Goal: Task Accomplishment & Management: Manage account settings

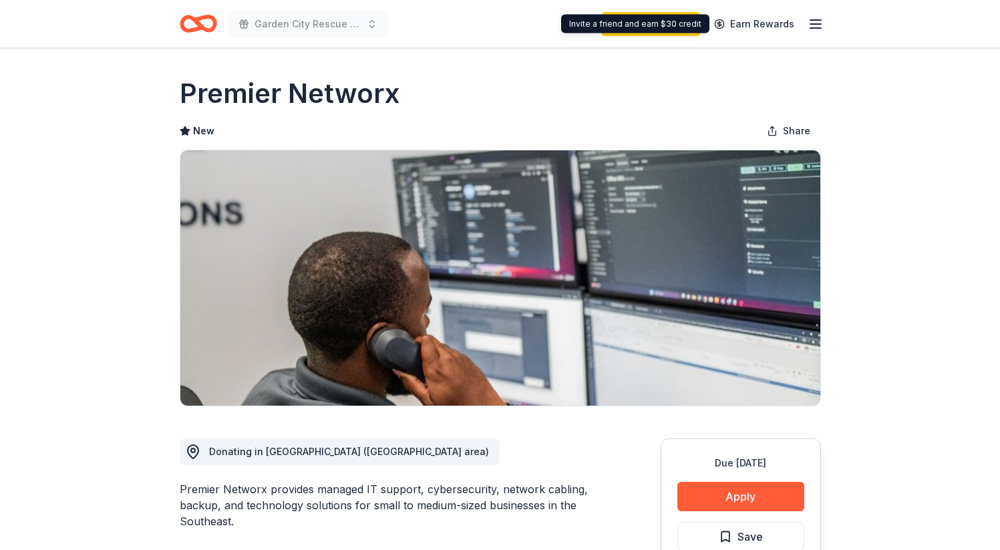
click at [811, 24] on line "button" at bounding box center [815, 24] width 11 height 0
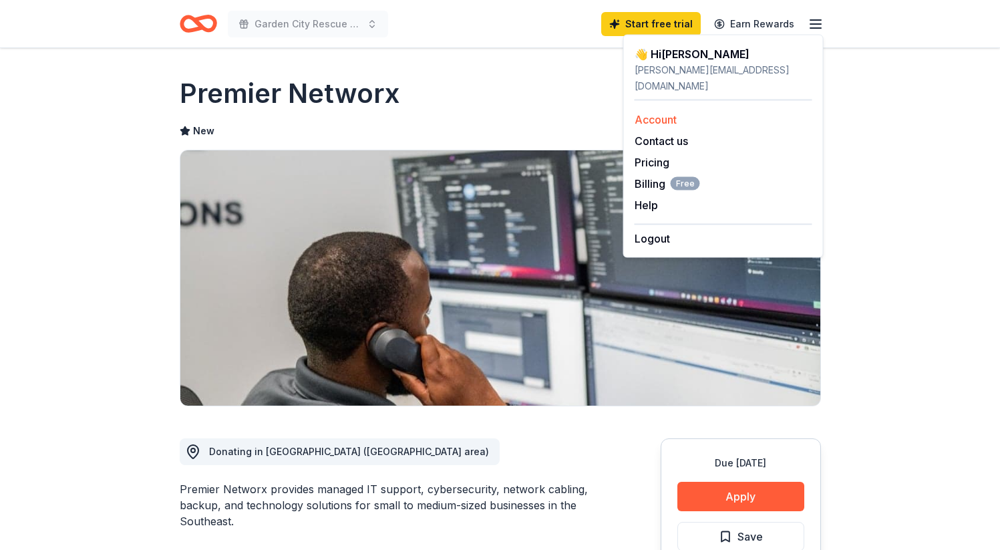
click at [663, 113] on link "Account" at bounding box center [656, 119] width 42 height 13
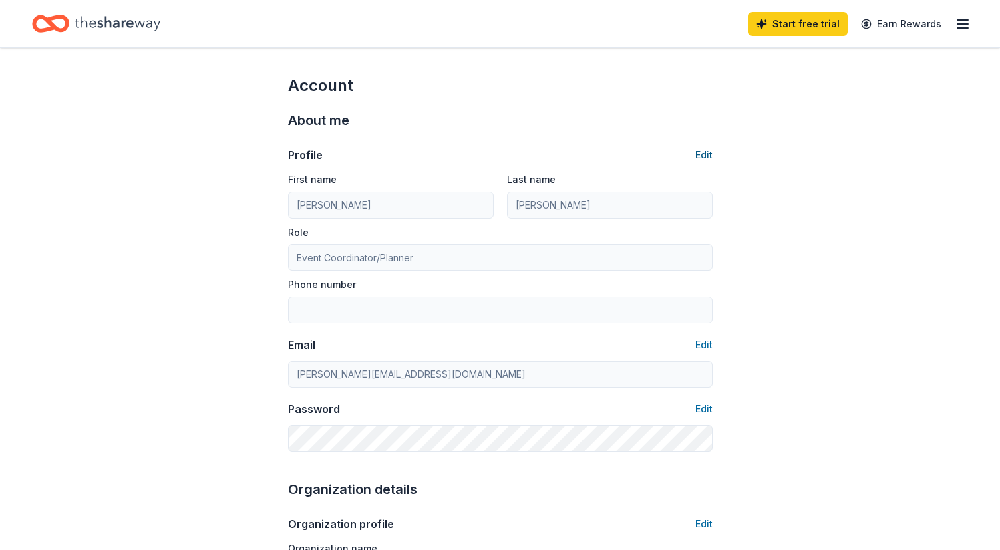
click at [705, 156] on button "Edit" at bounding box center [704, 155] width 17 height 16
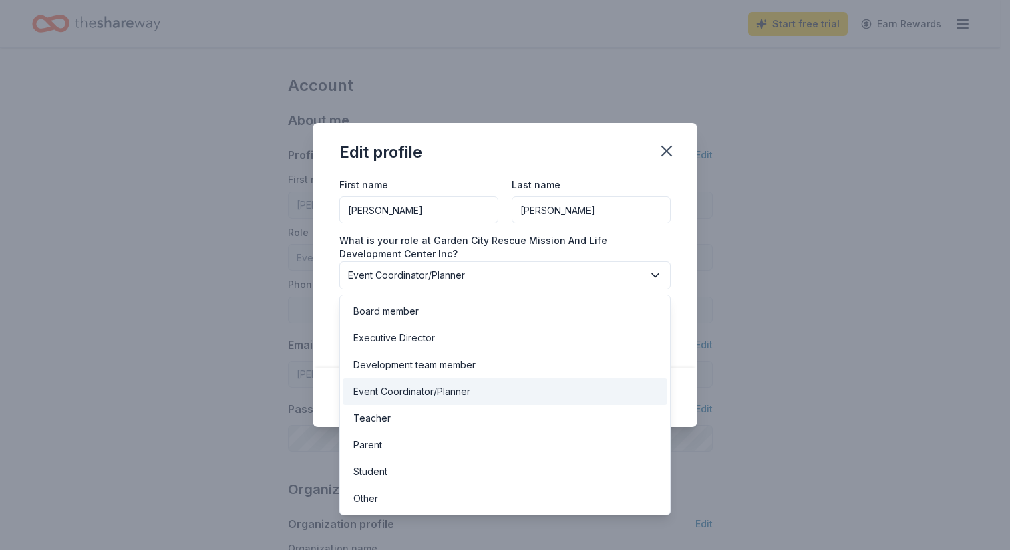
click at [519, 272] on span "Event Coordinator/Planner" at bounding box center [495, 275] width 295 height 16
click at [434, 394] on div "Event Coordinator/Planner" at bounding box center [411, 392] width 117 height 16
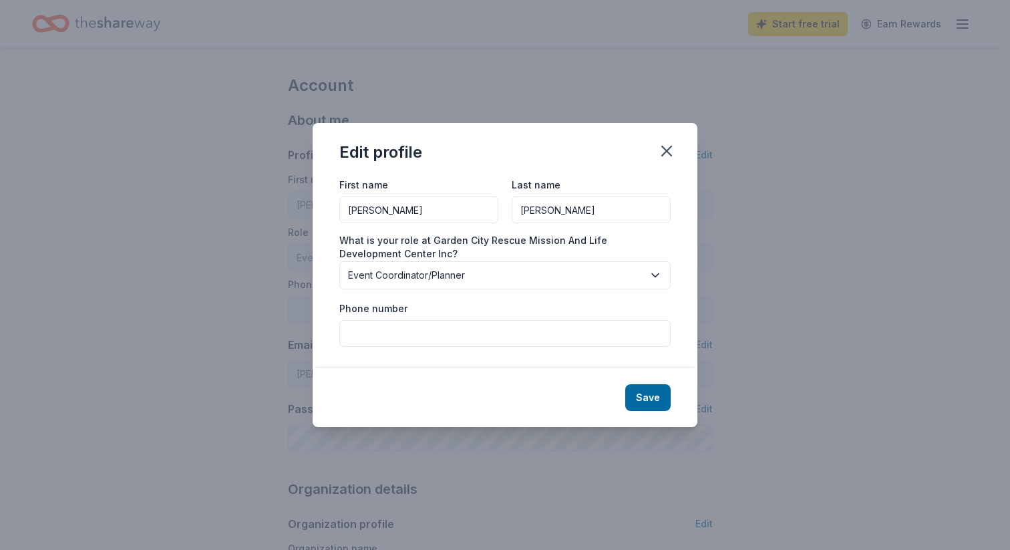
click at [468, 335] on input "Phone number" at bounding box center [504, 333] width 331 height 27
type input "7068307893"
click at [647, 396] on button "Save" at bounding box center [647, 397] width 45 height 27
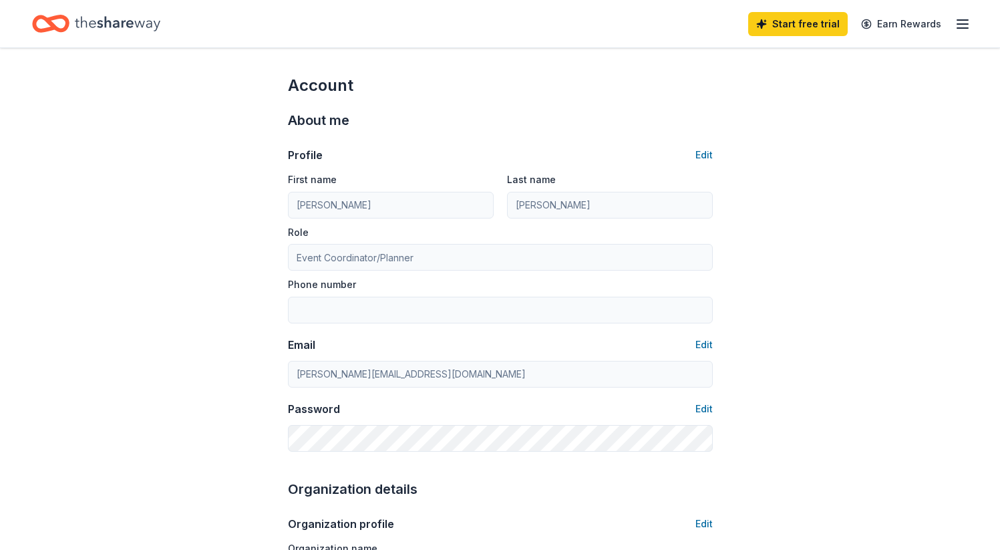
type input "7068307893"
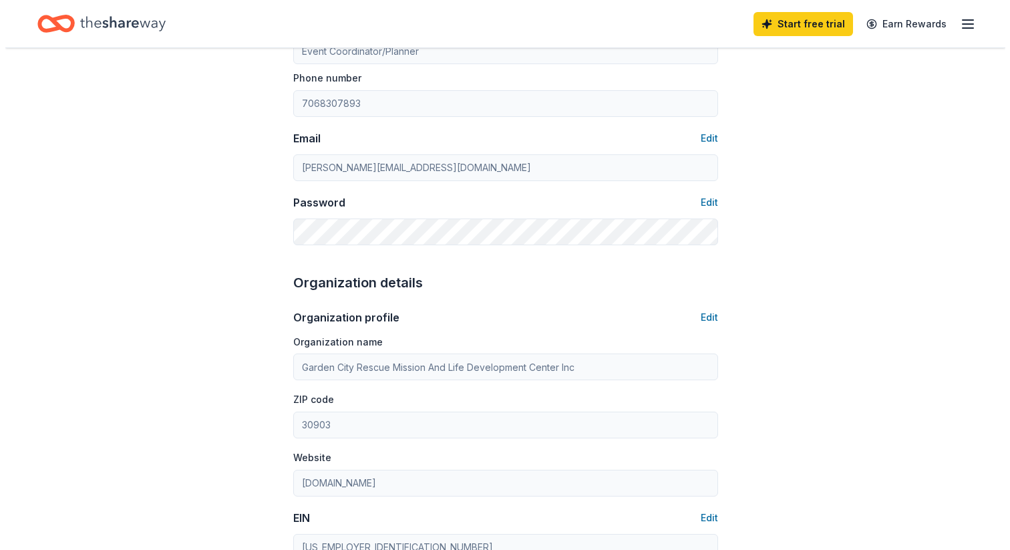
scroll to position [207, 0]
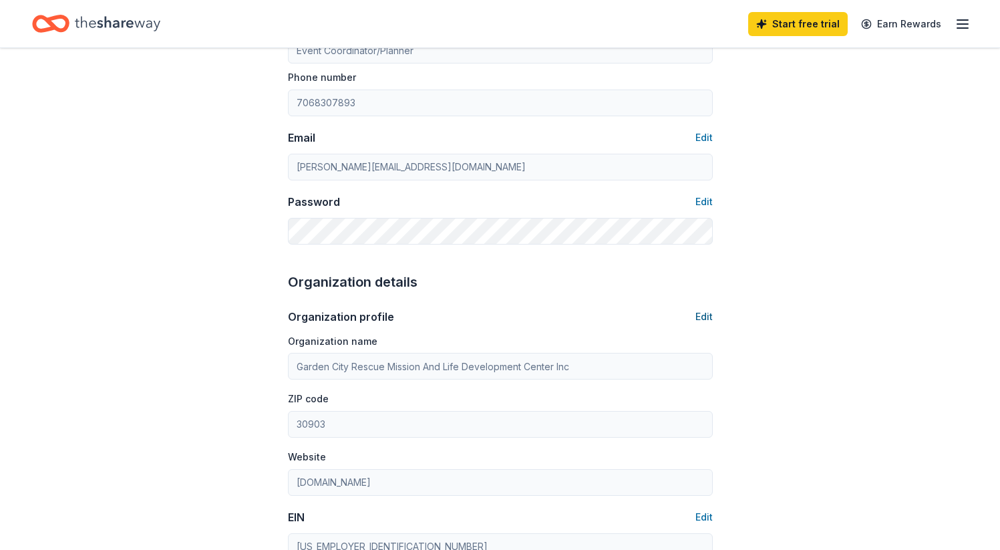
click at [706, 317] on button "Edit" at bounding box center [704, 317] width 17 height 16
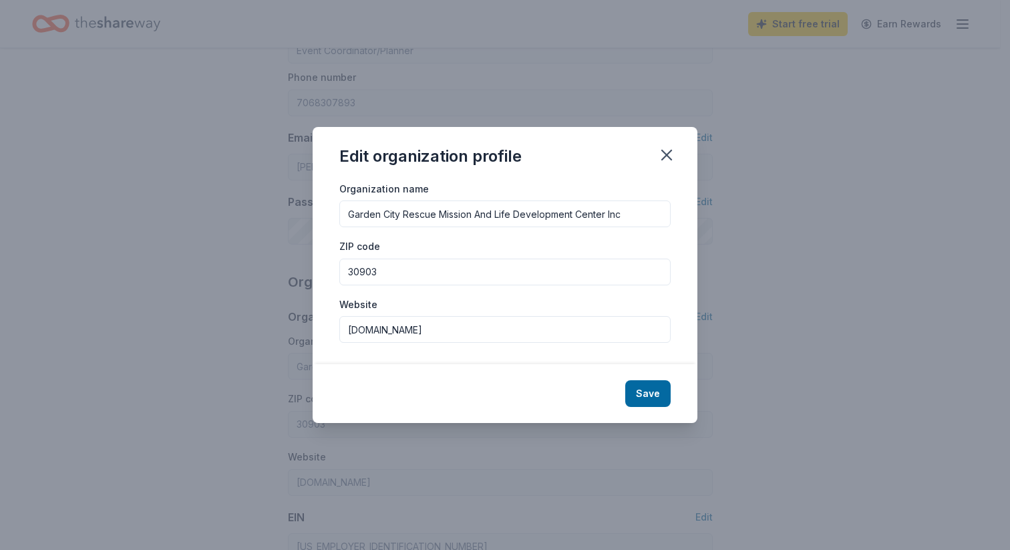
click at [627, 213] on input "Garden City Rescue Mission And Life Development Center Inc" at bounding box center [504, 213] width 331 height 27
type input "Garden City Rescue Mission And Life Development Center Inc DBA Garden City Gosp…"
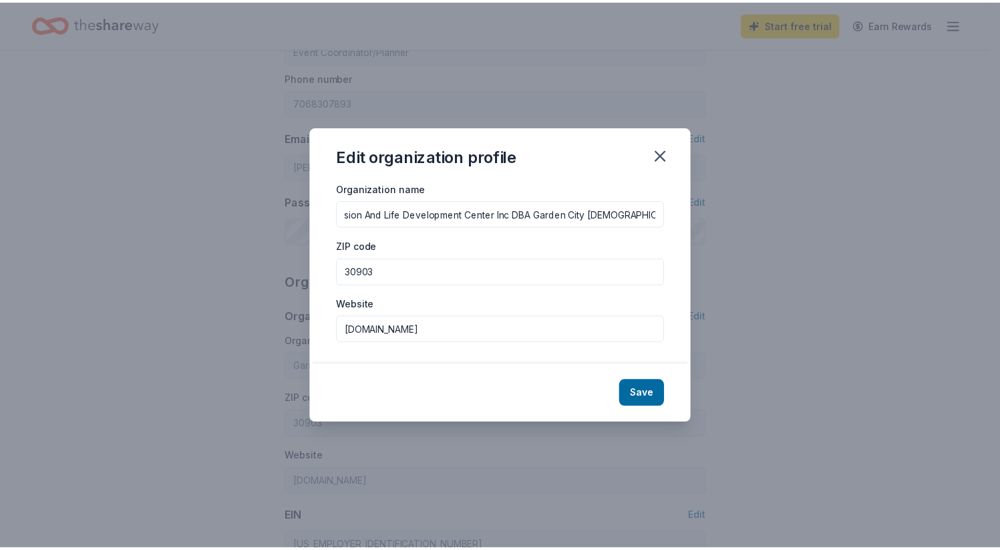
scroll to position [0, 0]
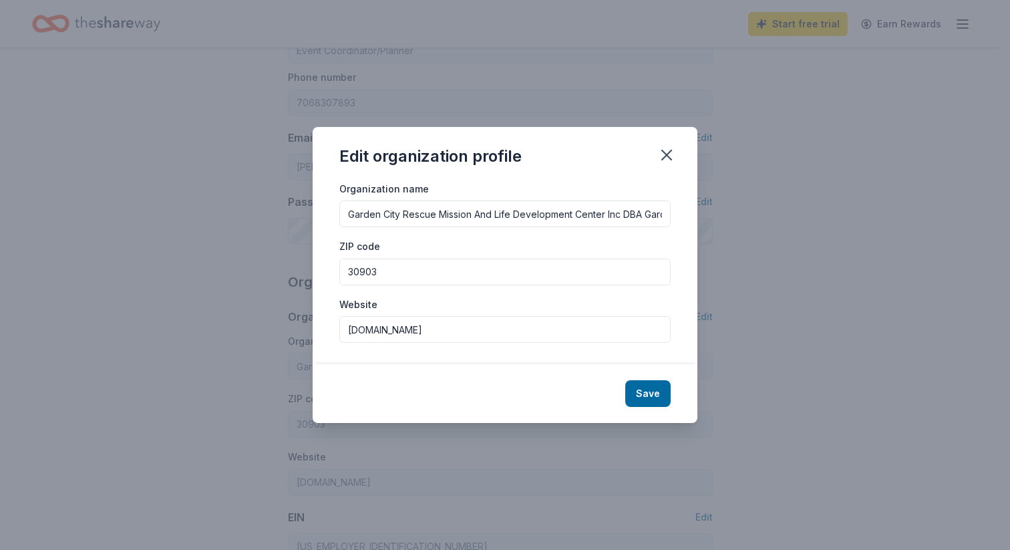
drag, startPoint x: 480, startPoint y: 332, endPoint x: 373, endPoint y: 329, distance: 107.0
click at [373, 329] on input "www.gcrmaugusta.com" at bounding box center [504, 329] width 331 height 27
type input "www.GardenCityGospelMission.org"
click at [643, 394] on button "Save" at bounding box center [647, 393] width 45 height 27
type input "Garden City Rescue Mission And Life Development Center Inc DBA Garden City Gosp…"
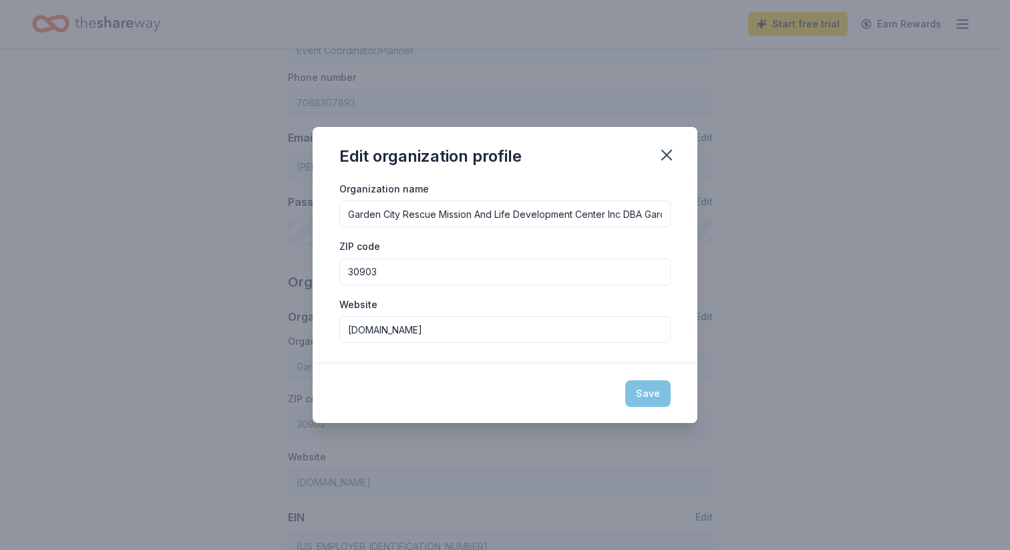
type input "www.GardenCityGospelMission.org"
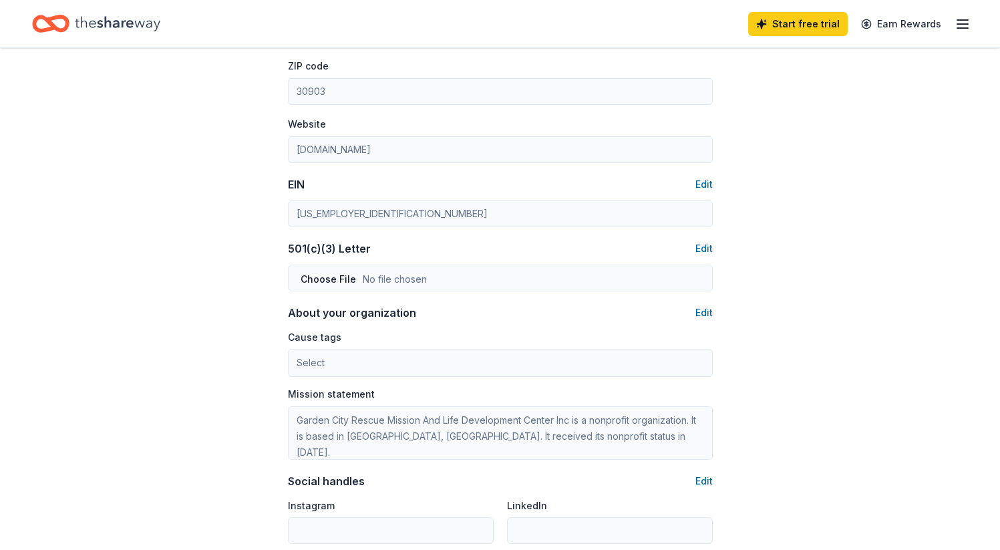
scroll to position [541, 0]
click at [703, 251] on button "Edit" at bounding box center [704, 248] width 17 height 16
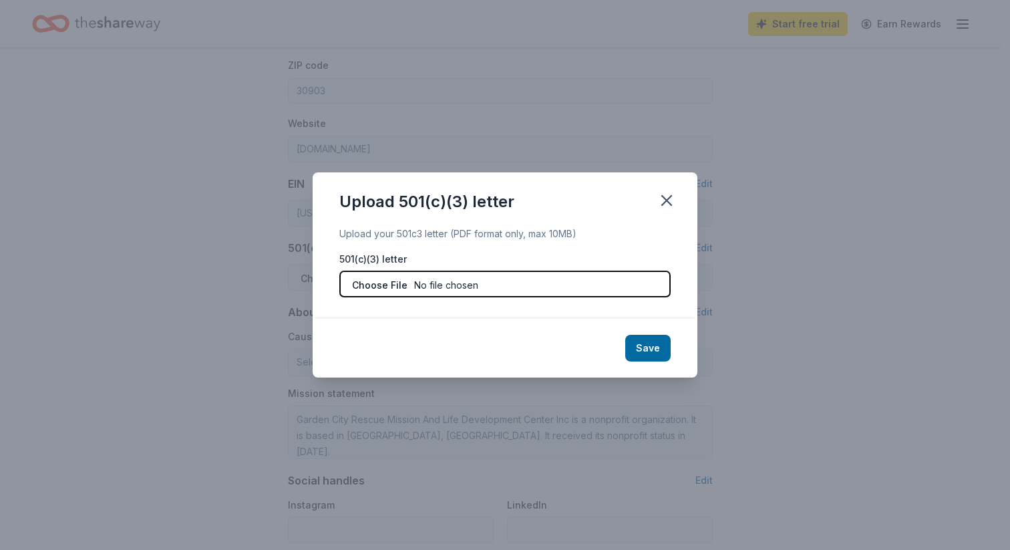
click at [514, 280] on input "file" at bounding box center [504, 284] width 331 height 27
type input "C:\fakepath\GCRM 501c3 (1).pdf"
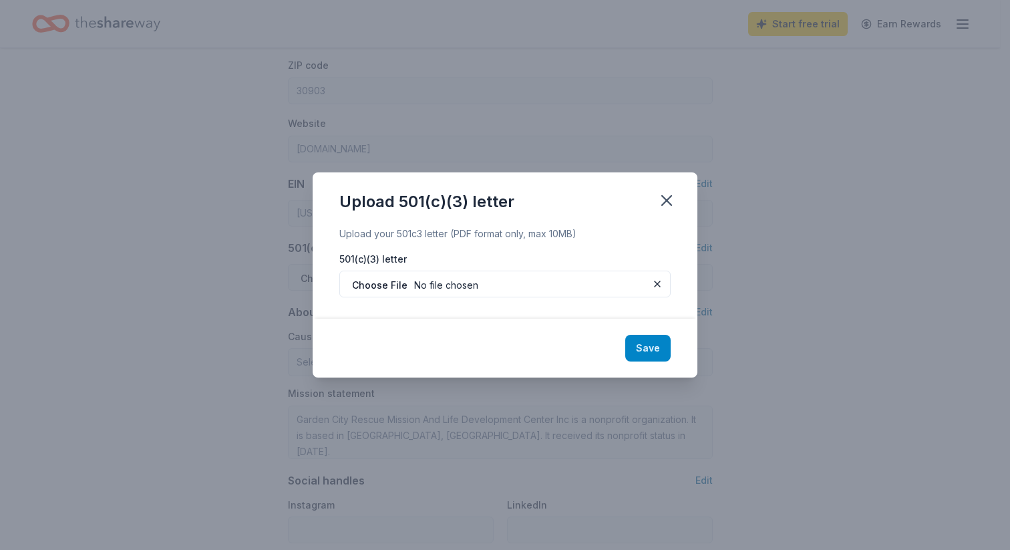
click at [650, 351] on button "Save" at bounding box center [647, 348] width 45 height 27
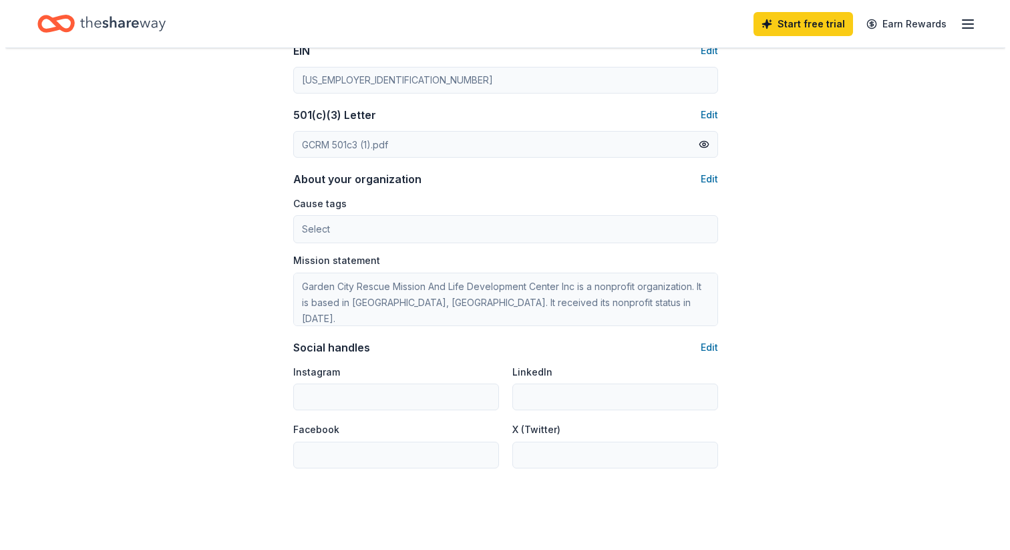
scroll to position [674, 0]
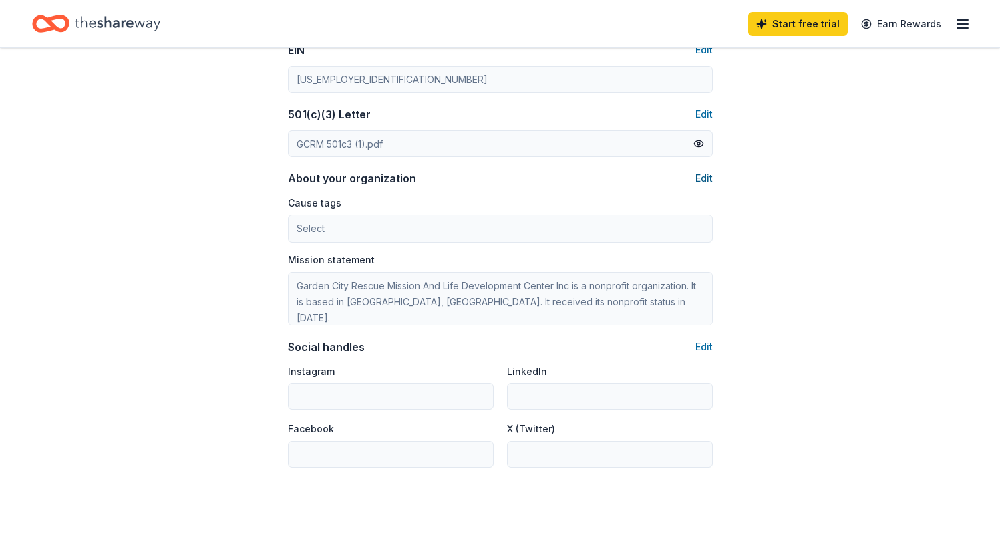
click at [710, 180] on button "Edit" at bounding box center [704, 178] width 17 height 16
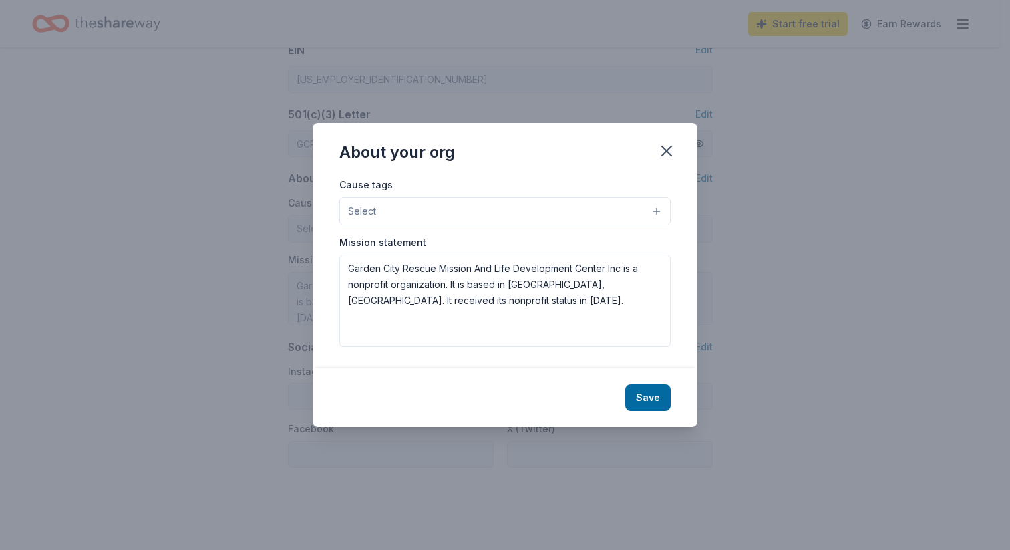
click at [565, 210] on button "Select" at bounding box center [504, 211] width 331 height 28
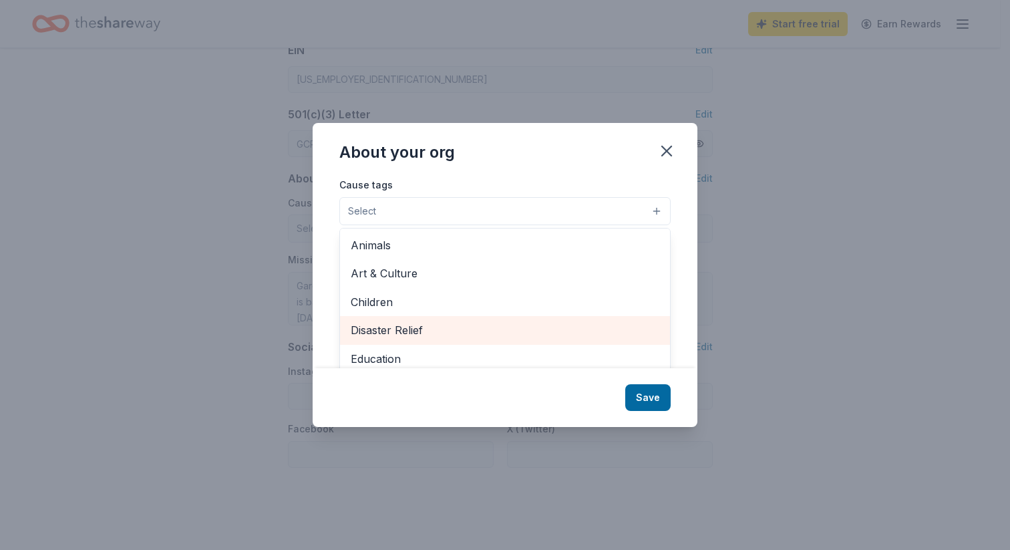
click at [476, 327] on span "Disaster Relief" at bounding box center [505, 329] width 309 height 17
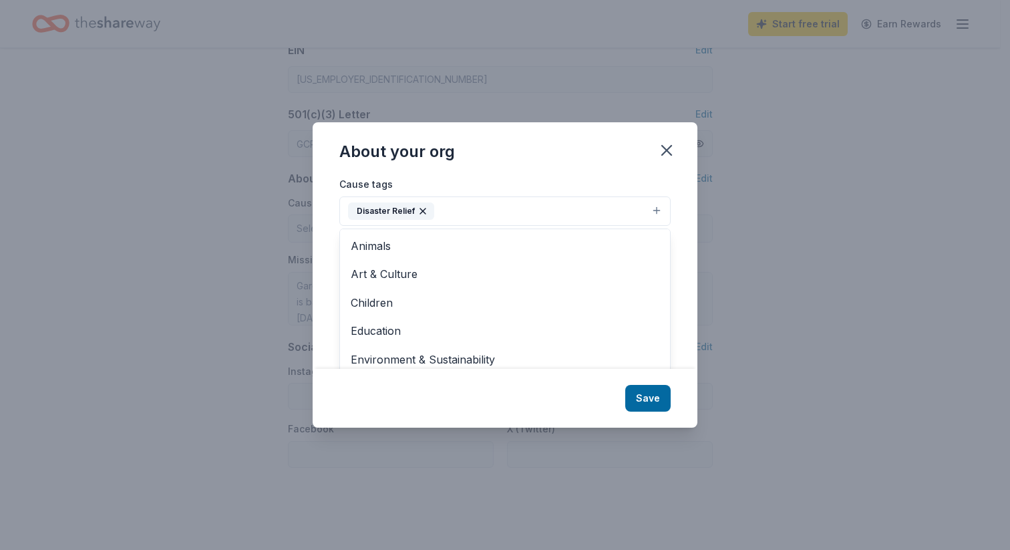
click at [671, 298] on div "Cause tags Disaster Relief Animals Art & Culture Children Education Environment…" at bounding box center [505, 272] width 385 height 192
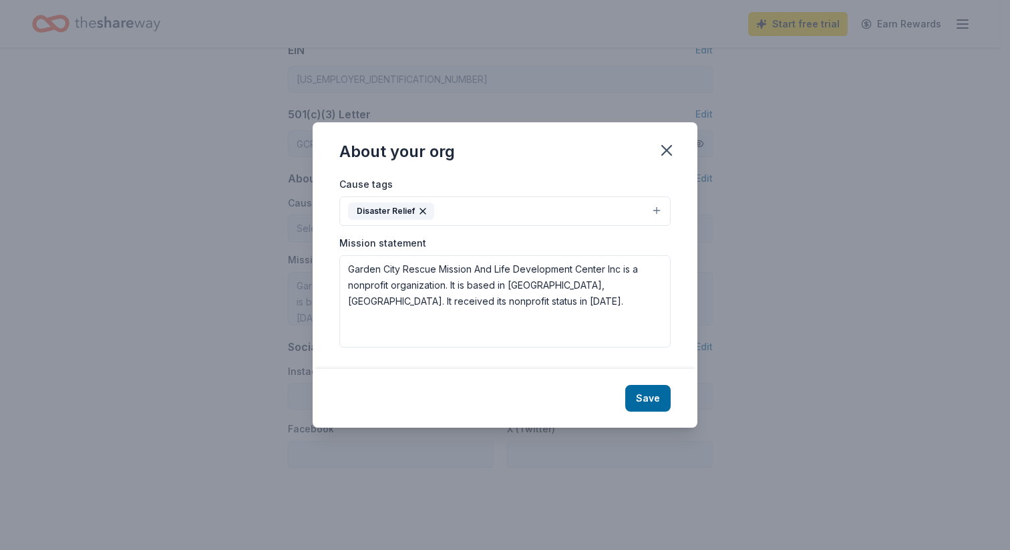
click at [656, 210] on button "Disaster Relief" at bounding box center [504, 210] width 331 height 29
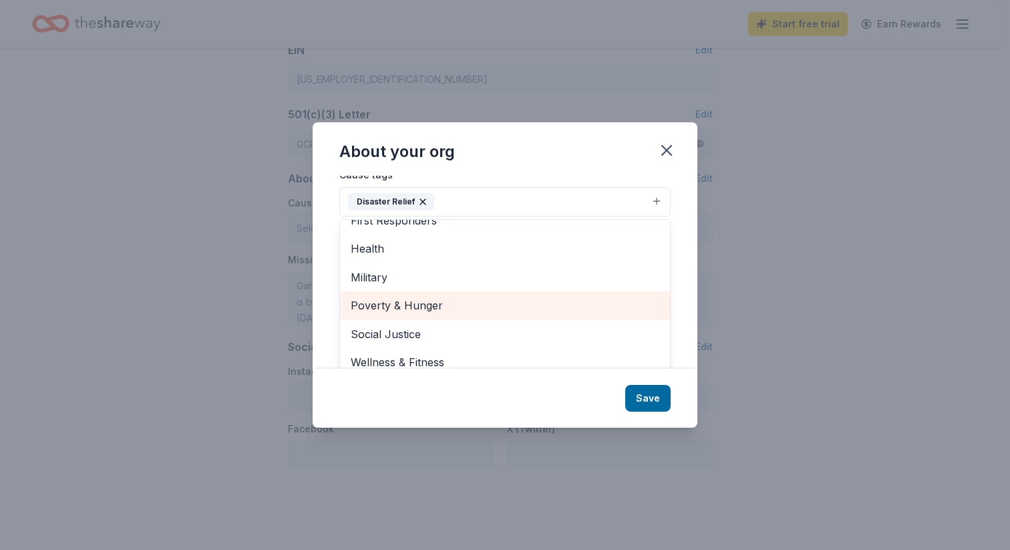
scroll to position [12, 0]
click at [537, 303] on span "Poverty & Hunger" at bounding box center [505, 302] width 309 height 17
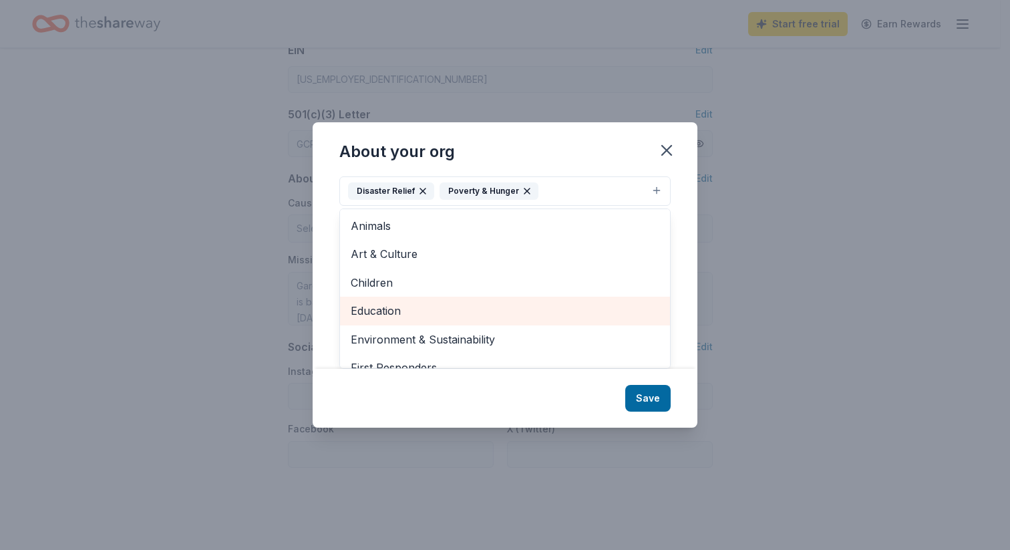
scroll to position [0, 0]
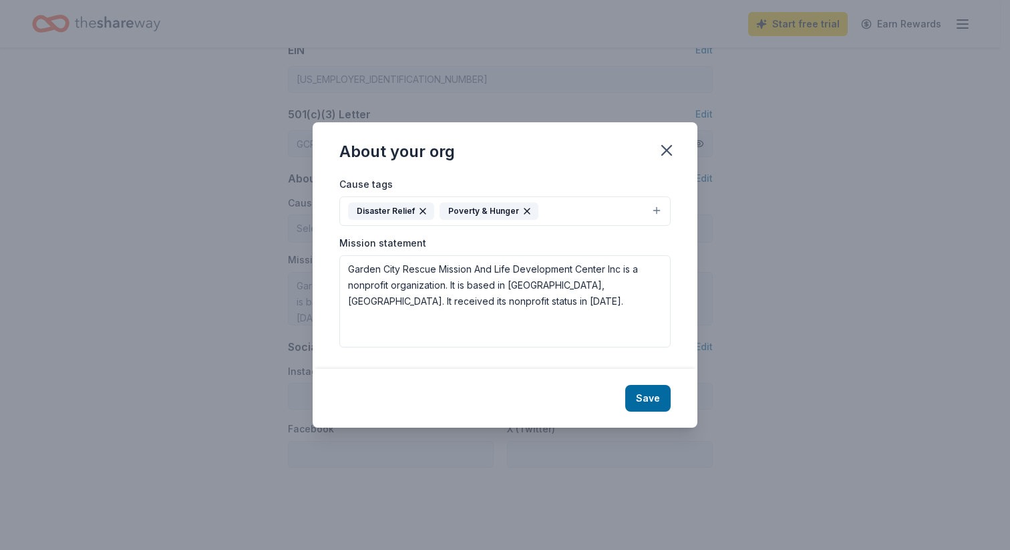
click at [581, 211] on button "Disaster Relief Poverty & Hunger" at bounding box center [504, 210] width 331 height 29
click at [623, 271] on textarea "Garden City Rescue Mission And Life Development Center Inc is a nonprofit organ…" at bounding box center [504, 301] width 331 height 92
click at [598, 299] on textarea "Garden City Rescue Mission and Life Development Center Inc DBA Garden City Resc…" at bounding box center [504, 301] width 331 height 92
paste textarea "The Garden City Gospel Mission is a life-changing station that provides hope fo…"
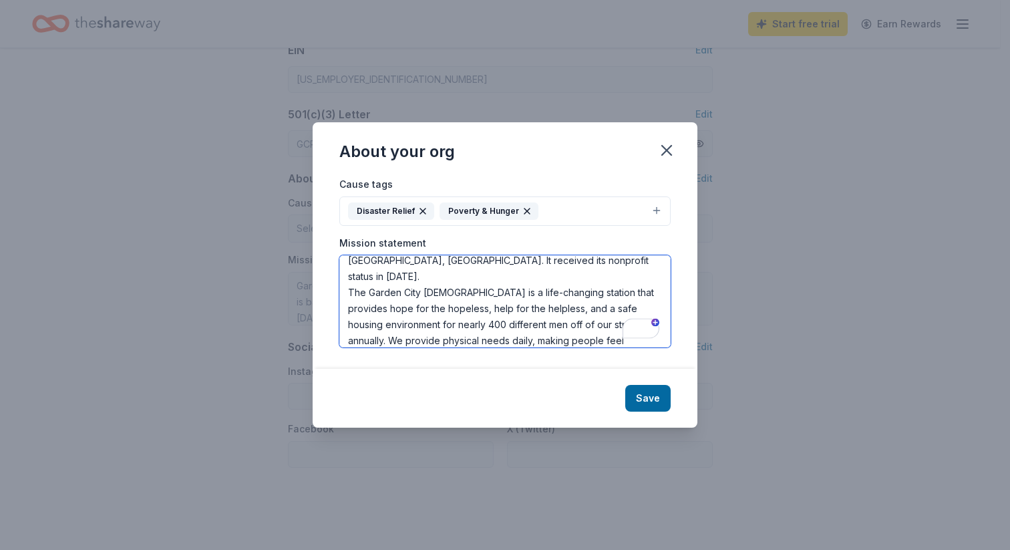
scroll to position [41, 0]
paste textarea "We also provide a life-saving ministry seeing men freed from addictions in our …"
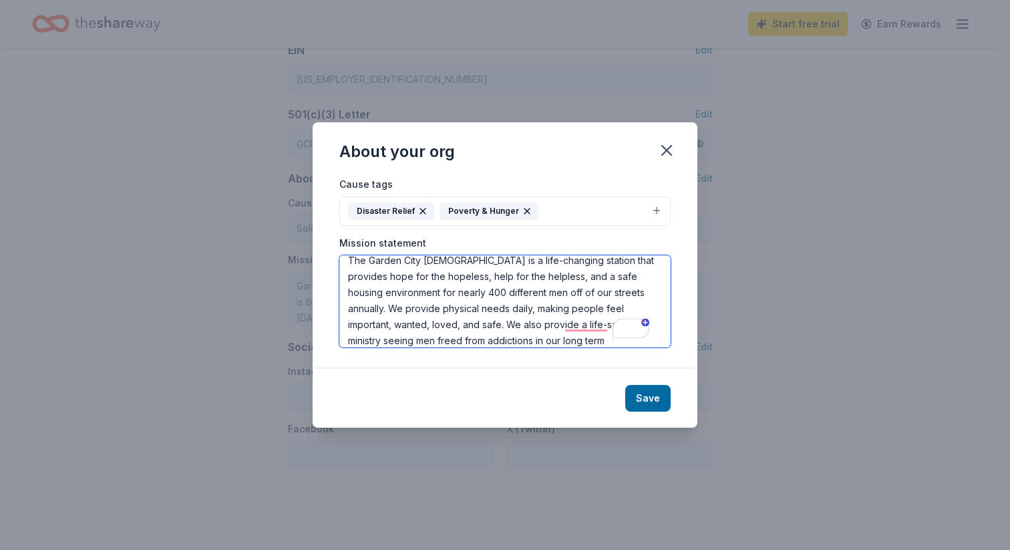
click at [531, 304] on textarea "Garden City Rescue Mission and Life Development Center Inc DBA Garden City Resc…" at bounding box center [504, 301] width 331 height 92
click at [534, 336] on textarea "Garden City Rescue Mission and Life Development Center Inc DBA Garden City Resc…" at bounding box center [504, 301] width 331 height 92
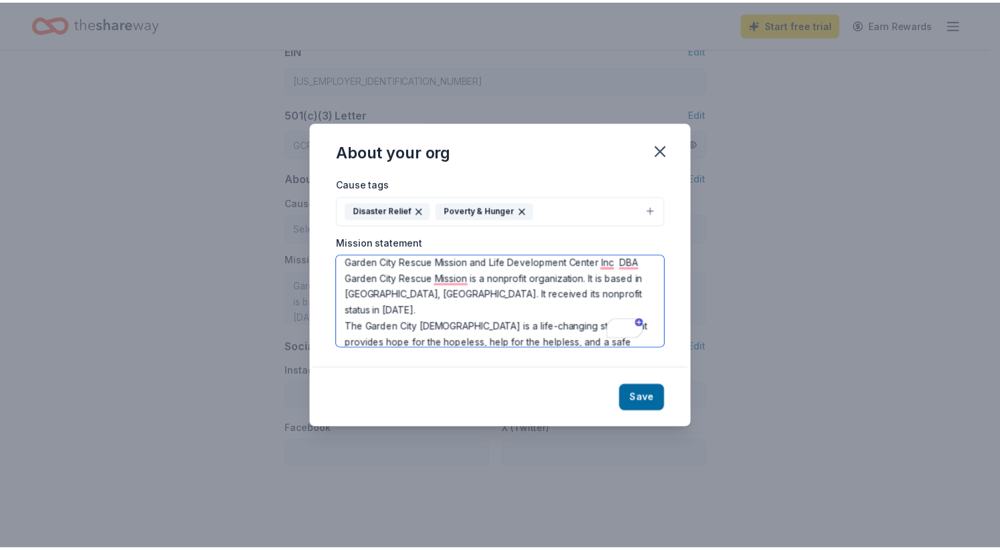
scroll to position [0, 0]
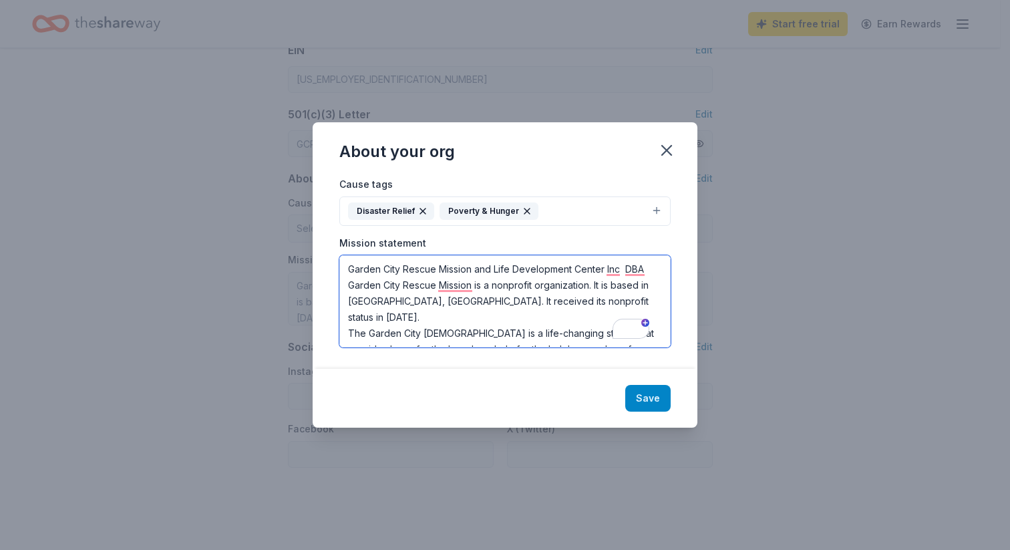
type textarea "Garden City Rescue Mission and Life Development Center Inc DBA Garden City Resc…"
click at [654, 400] on button "Save" at bounding box center [647, 398] width 45 height 27
type textarea "Garden City Rescue Mission and Life Development Center Inc DBA Garden City Resc…"
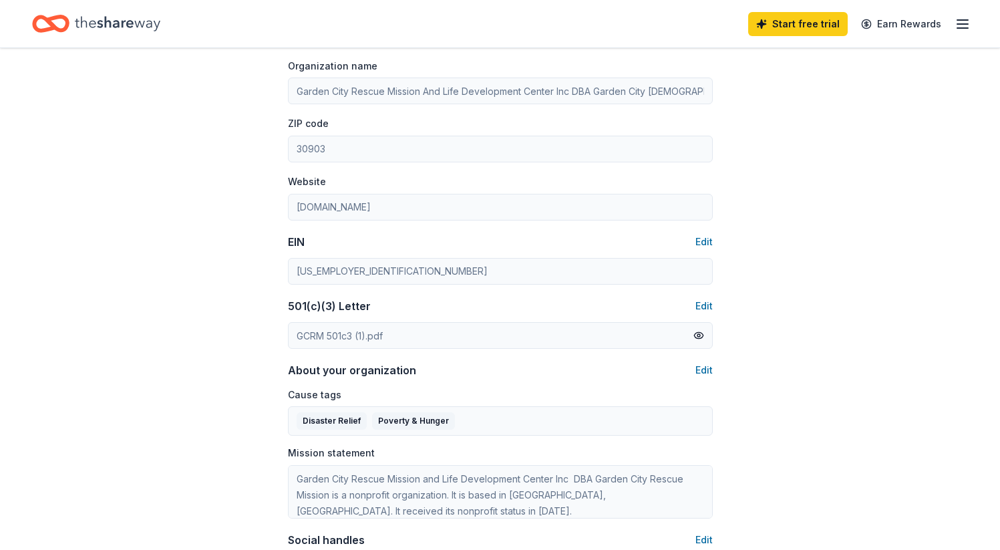
scroll to position [222, 0]
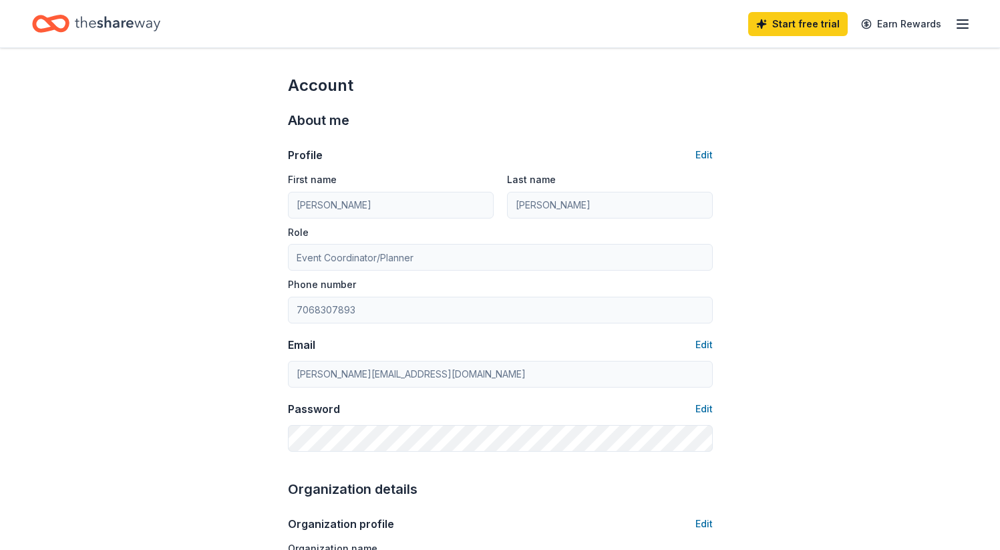
click at [963, 24] on line "button" at bounding box center [962, 24] width 11 height 0
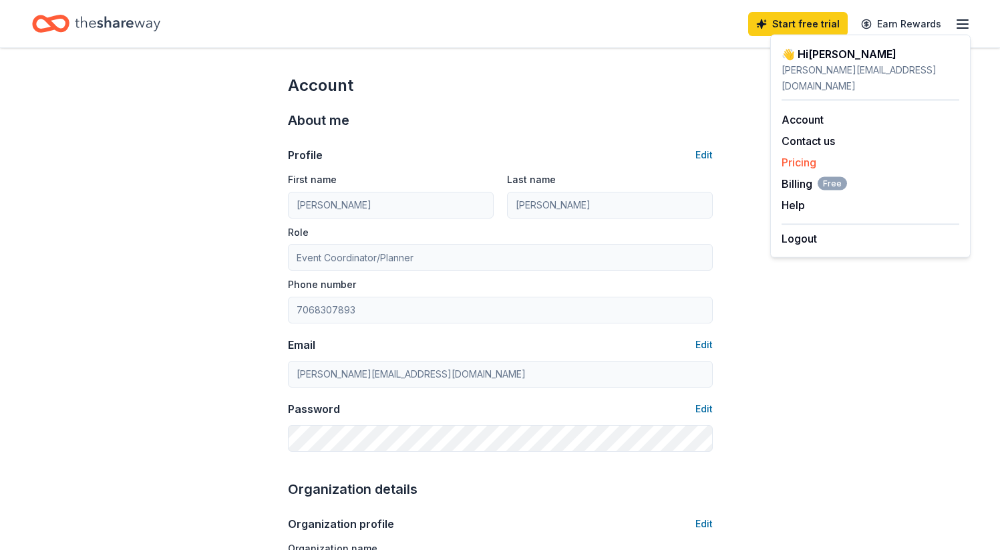
click at [805, 156] on link "Pricing" at bounding box center [799, 162] width 35 height 13
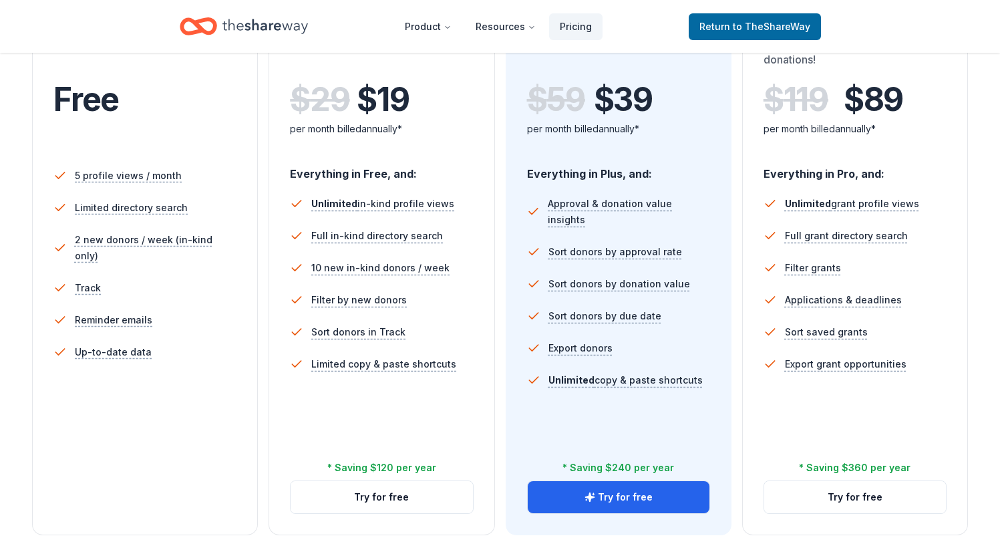
scroll to position [298, 0]
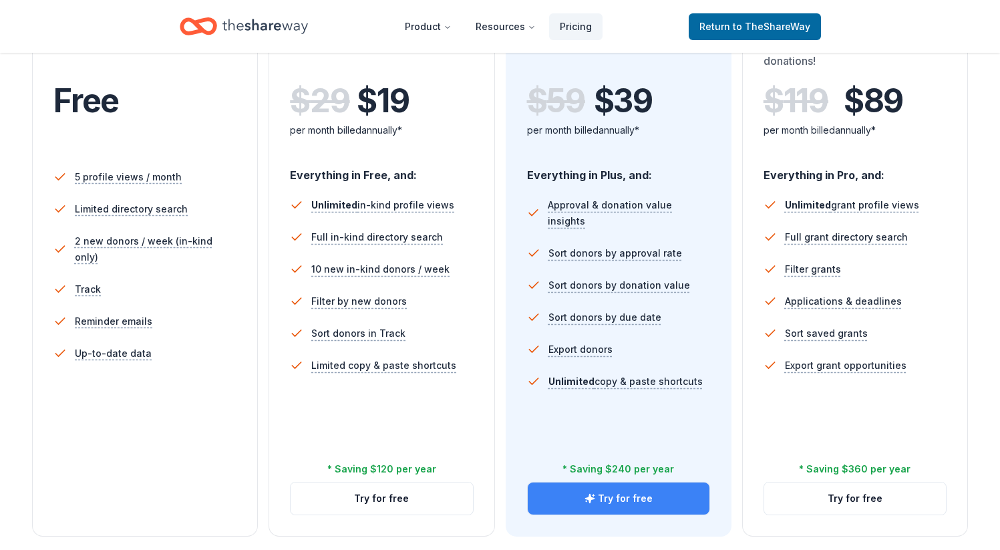
click at [612, 492] on button "Try for free" at bounding box center [619, 498] width 182 height 32
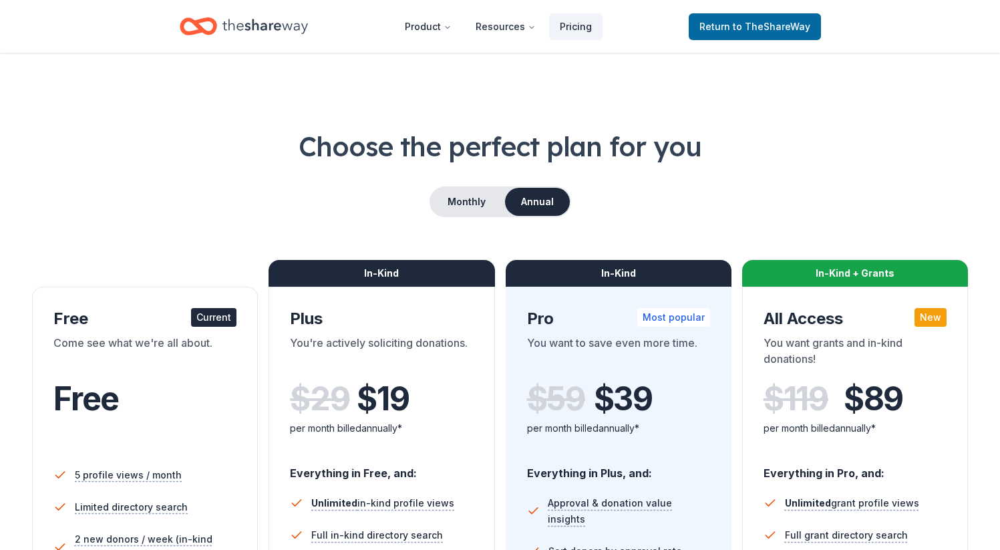
scroll to position [298, 0]
